Goal: Task Accomplishment & Management: Use online tool/utility

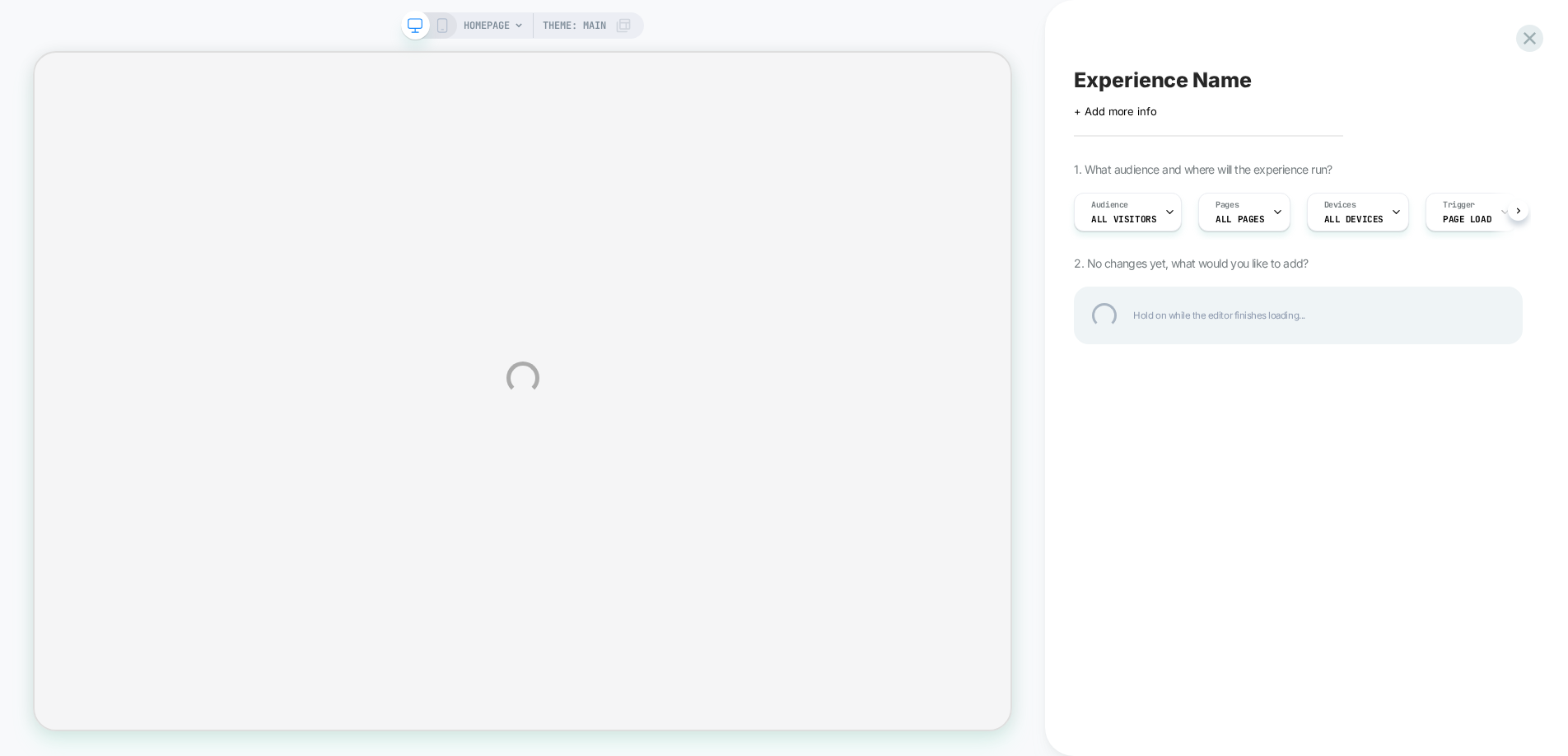
click at [1500, 36] on div "HOMEPAGE Theme: MAIN Experience Name Click to edit experience details + Add mor…" at bounding box center [784, 378] width 1568 height 756
click at [1524, 37] on div at bounding box center [1529, 38] width 34 height 34
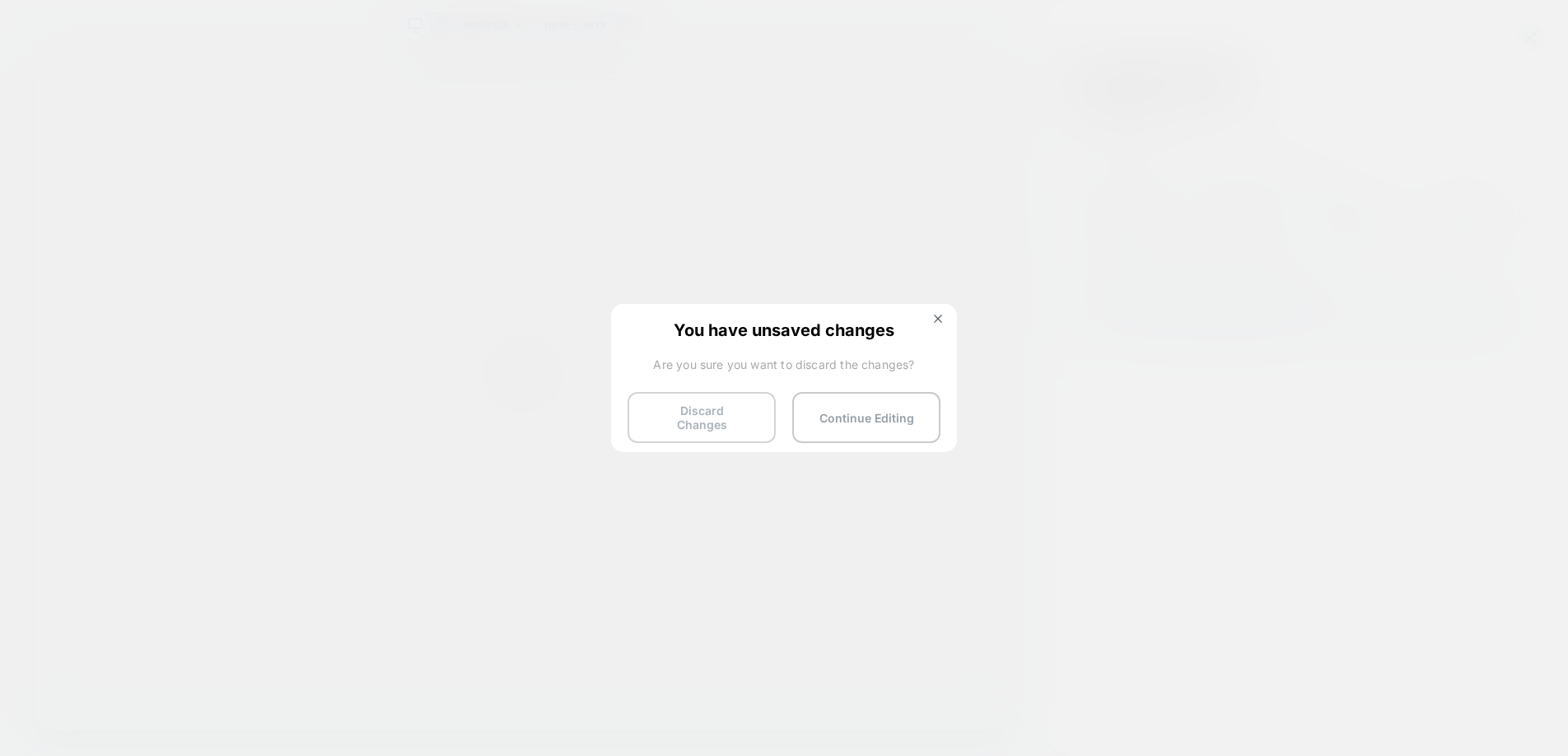
click at [721, 425] on button "Discard Changes" at bounding box center [702, 417] width 149 height 51
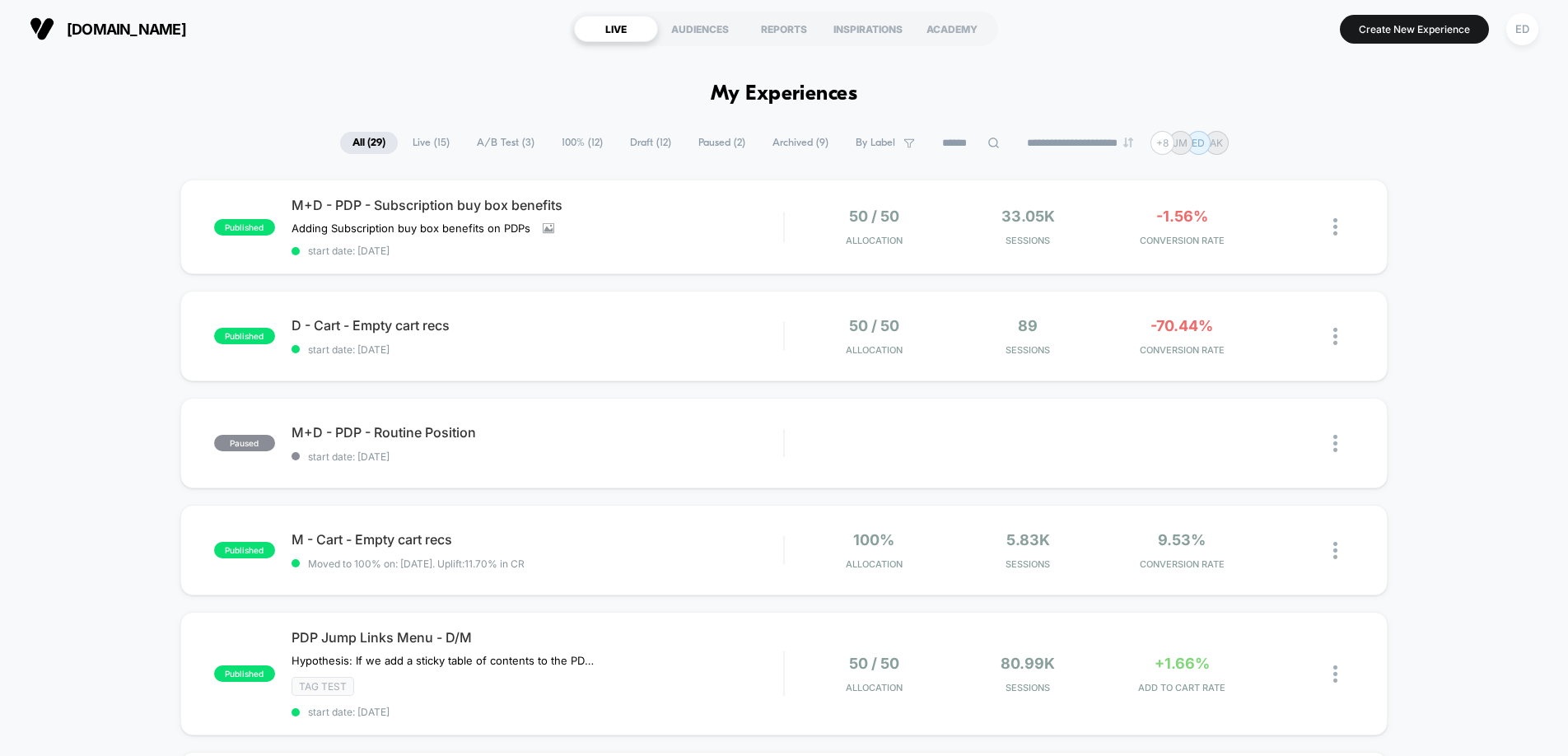
click at [1526, 31] on div "ED" at bounding box center [1522, 29] width 32 height 32
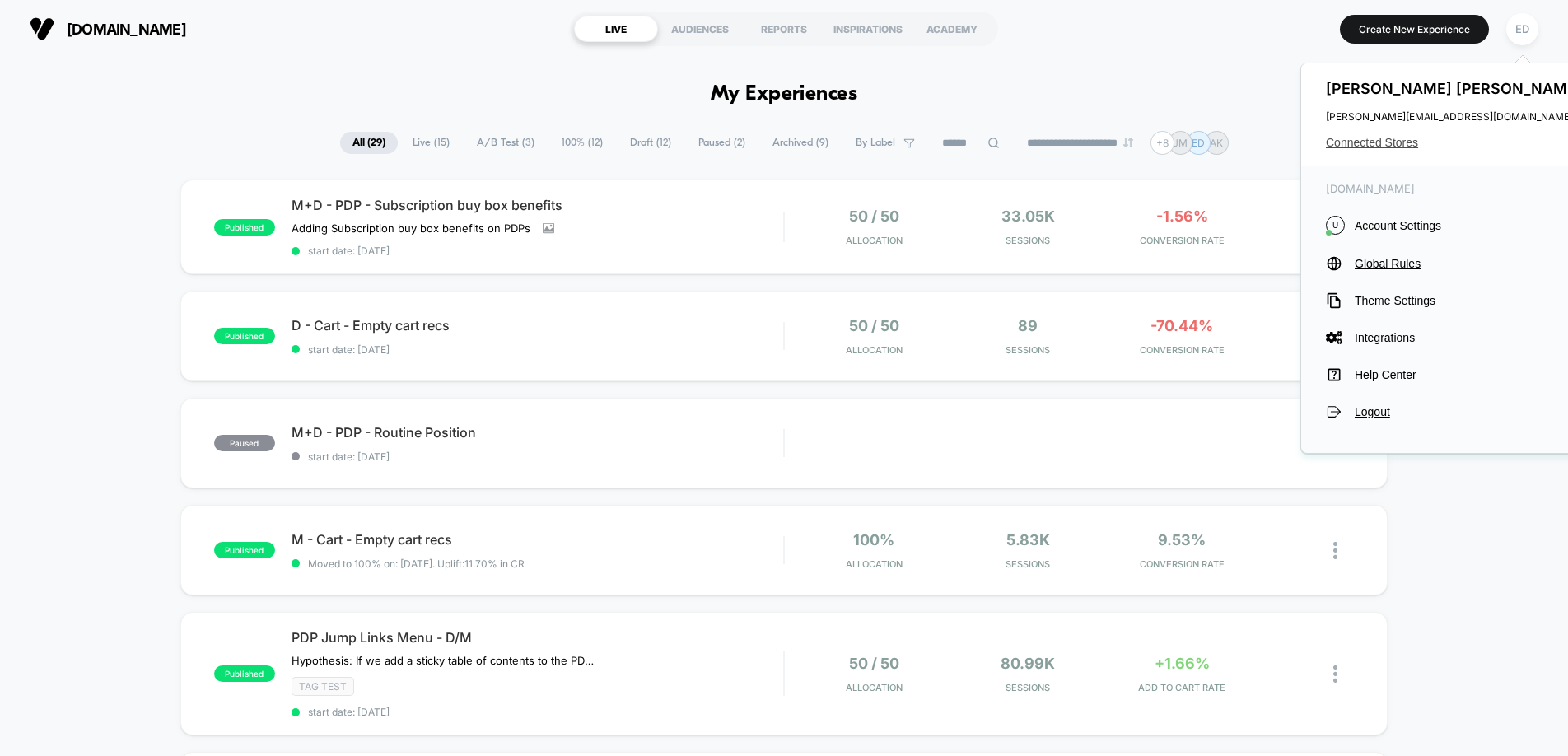
click at [1378, 144] on span "Connected Stores" at bounding box center [1457, 143] width 261 height 14
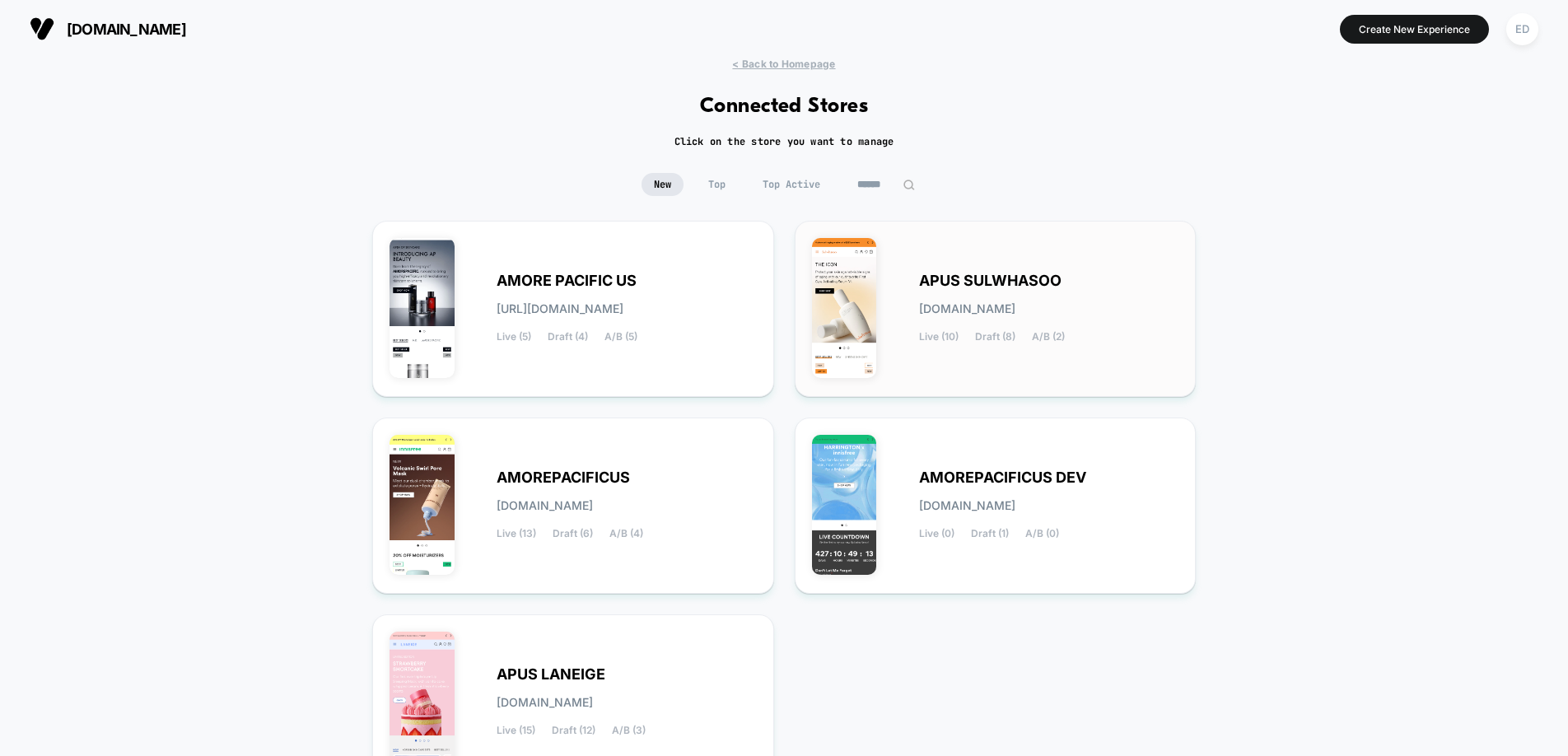
click at [1013, 282] on span "APUS SULWHASOO" at bounding box center [991, 281] width 143 height 12
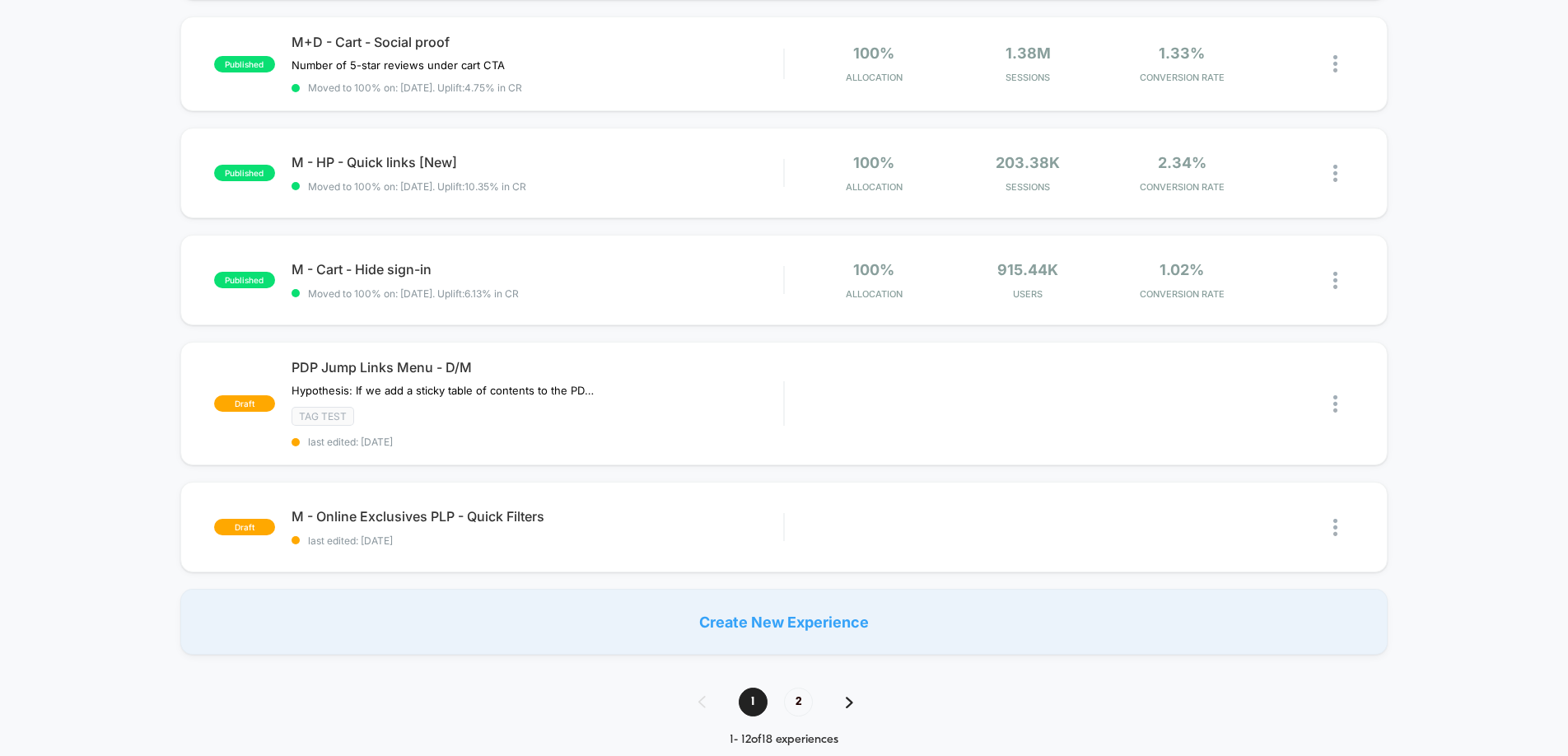
scroll to position [934, 0]
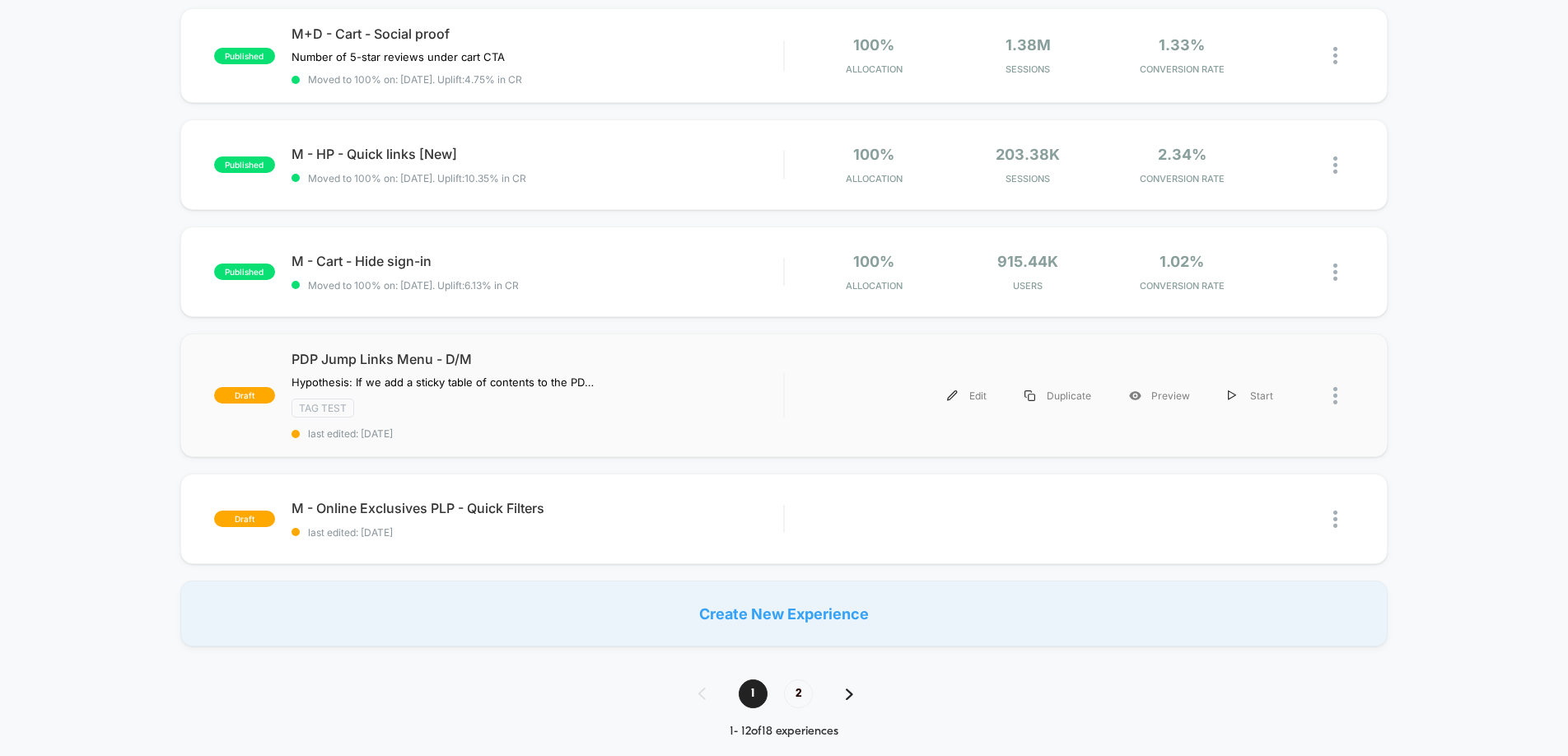
click at [378, 349] on div "draft PDP Jump Links Menu - D/M Hypothesis: If we add a sticky table of content…" at bounding box center [784, 396] width 1208 height 124
